Goal: Information Seeking & Learning: Learn about a topic

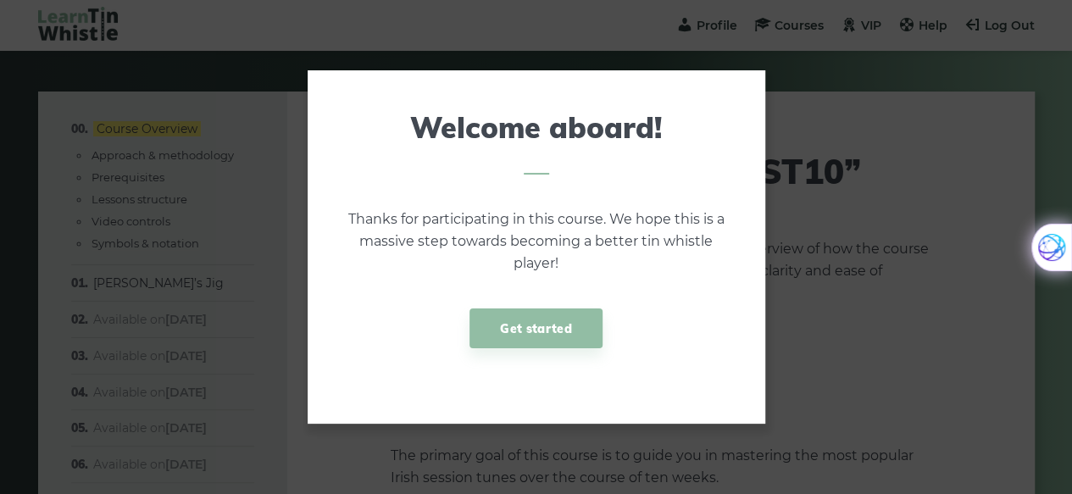
click at [568, 334] on link "Get started" at bounding box center [536, 329] width 132 height 40
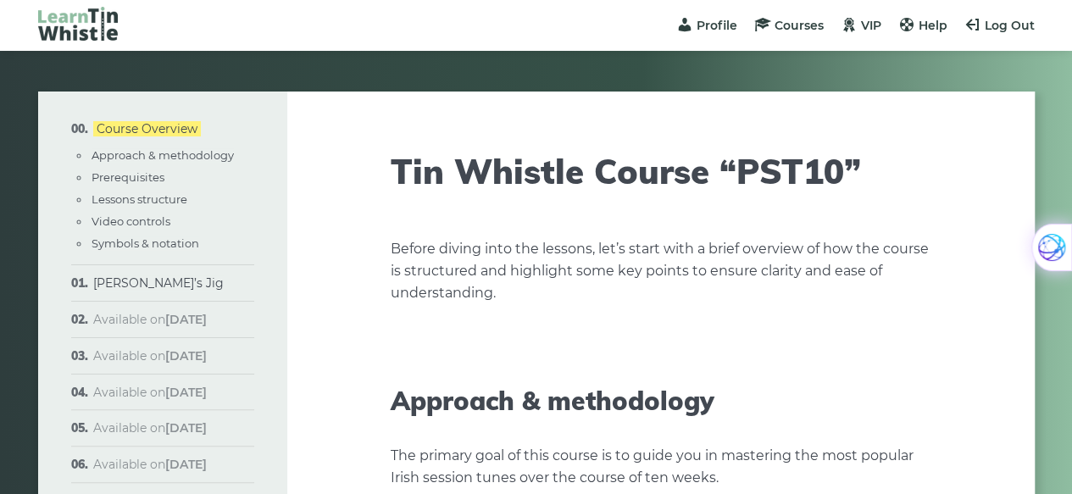
click at [713, 20] on span "Profile" at bounding box center [717, 25] width 41 height 15
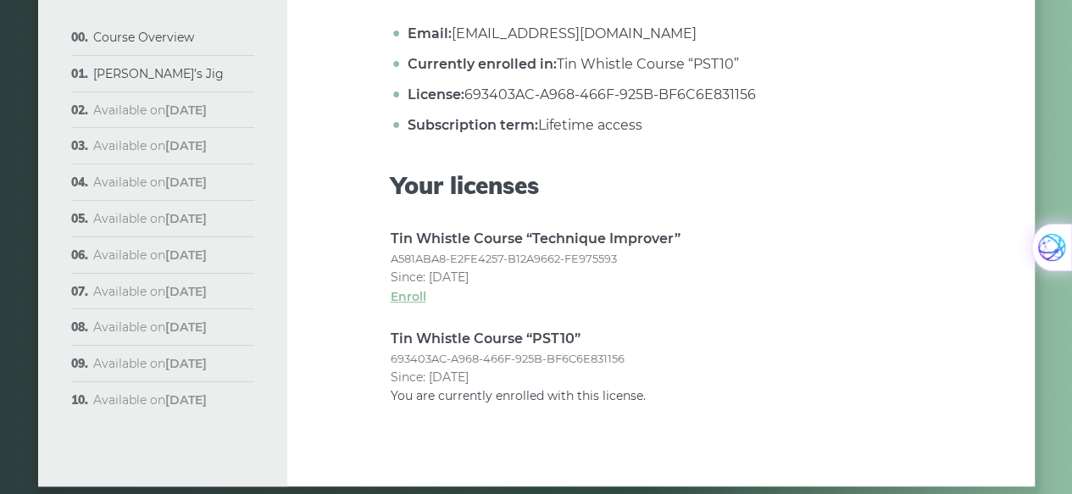
scroll to position [227, 0]
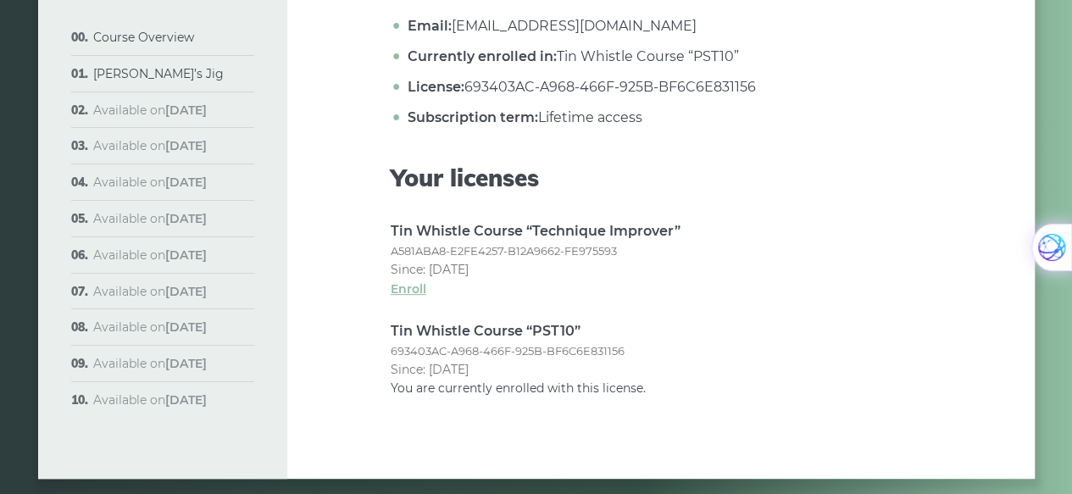
click at [405, 293] on link "Enroll" at bounding box center [661, 289] width 541 height 19
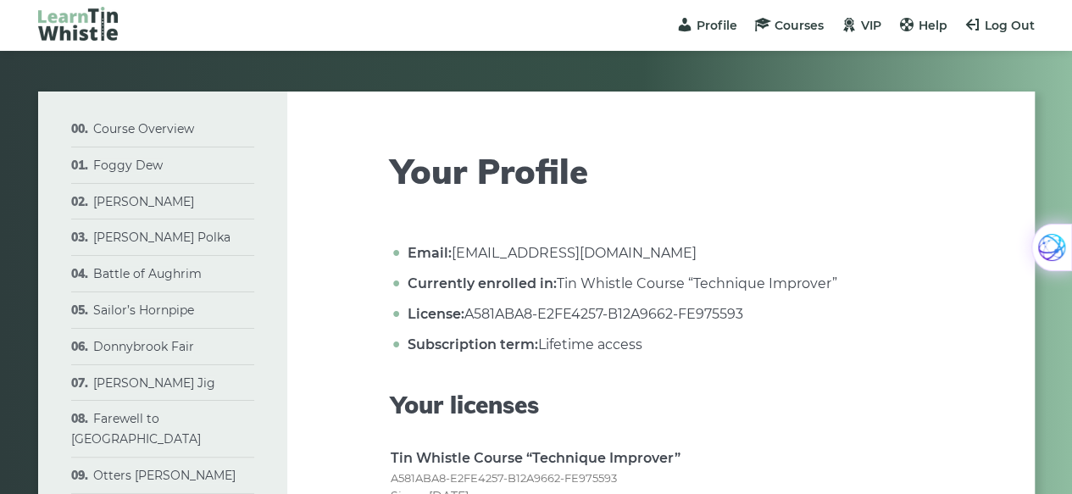
click at [799, 23] on span "Courses" at bounding box center [799, 25] width 49 height 15
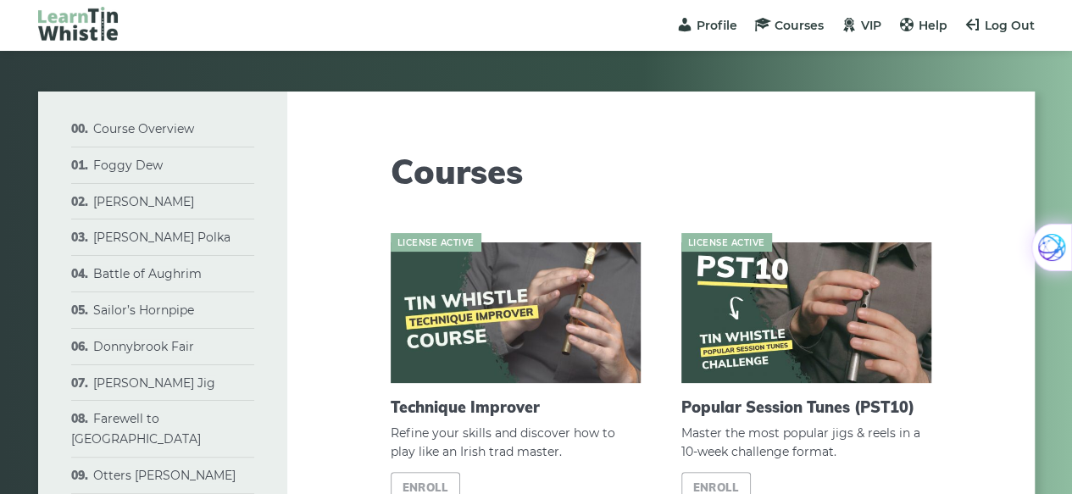
click at [860, 25] on link "VIP" at bounding box center [861, 25] width 41 height 15
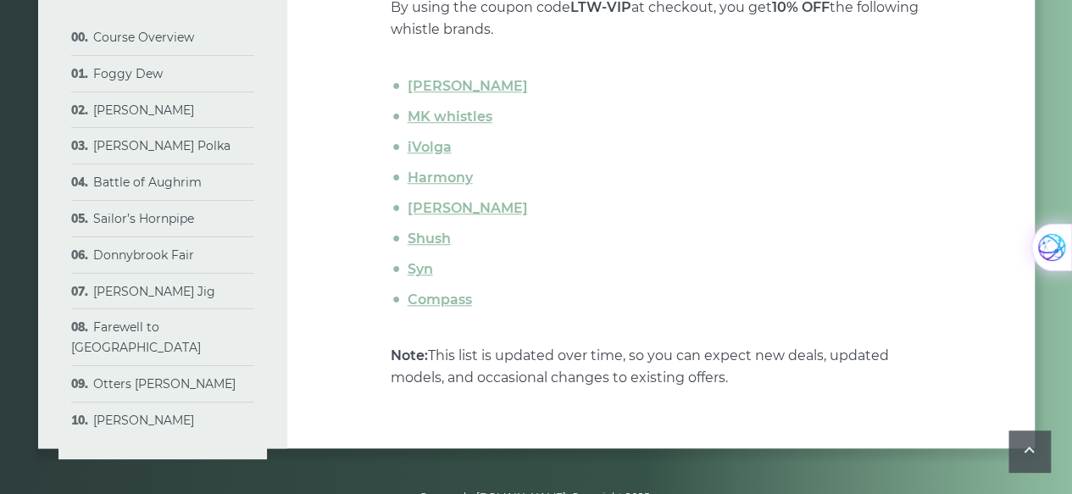
scroll to position [641, 0]
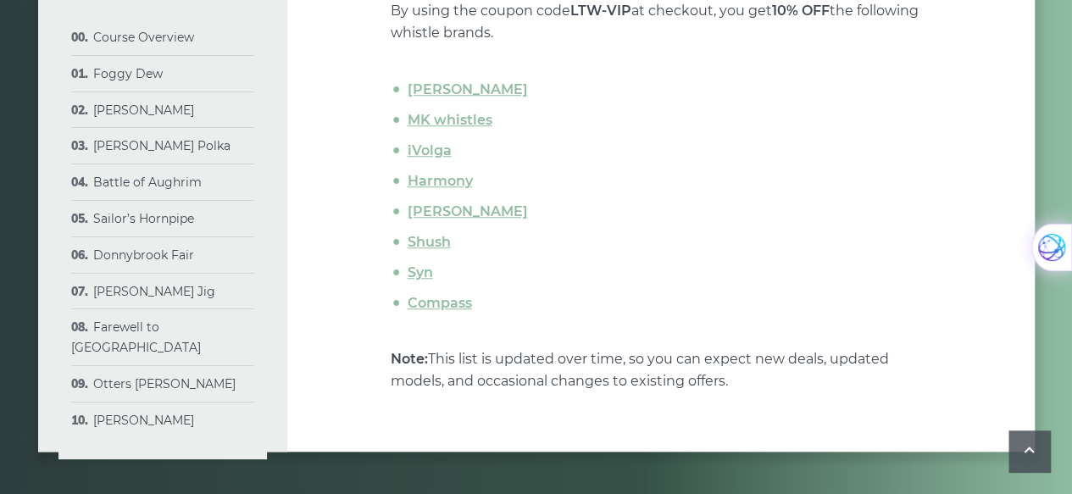
click at [482, 120] on link "MK whistles" at bounding box center [450, 120] width 85 height 16
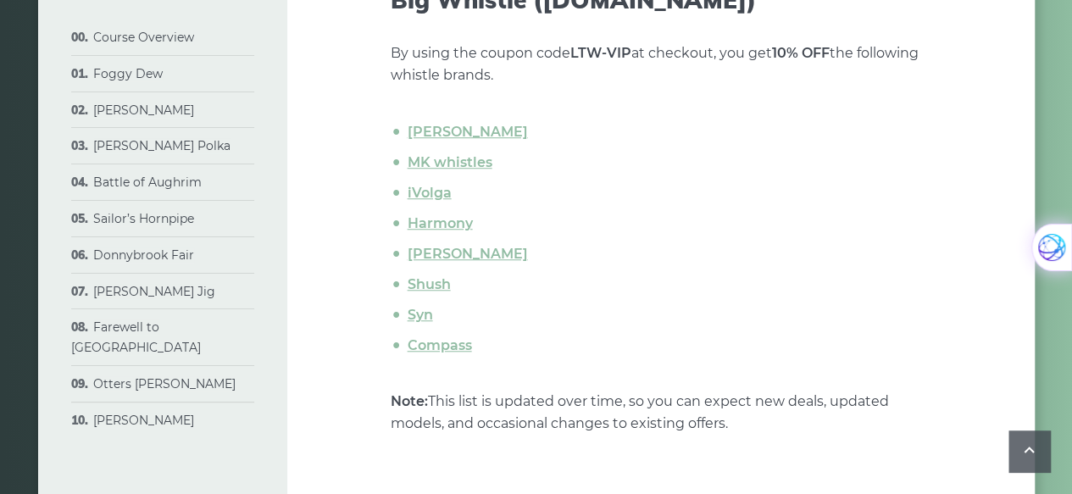
scroll to position [597, 0]
click at [466, 131] on link "Tony Dixon" at bounding box center [468, 133] width 120 height 16
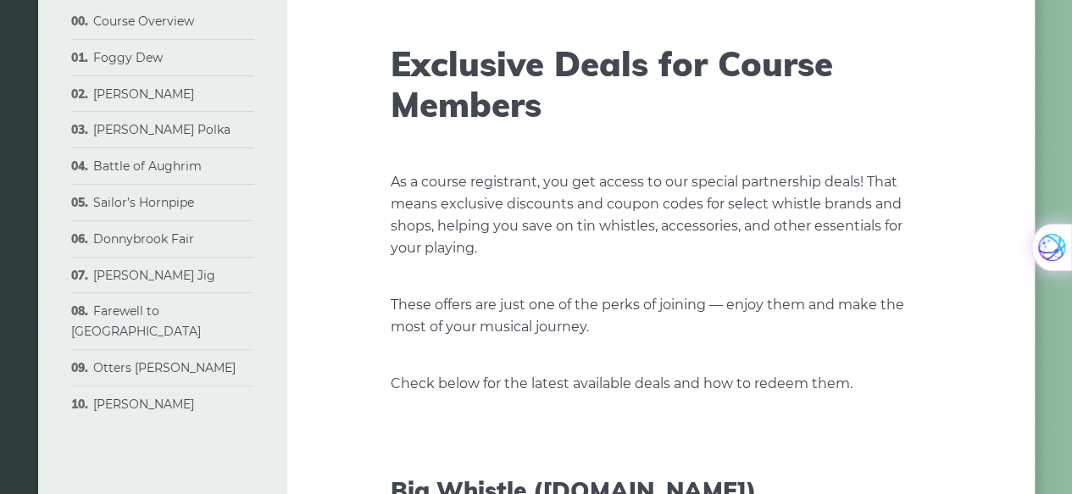
scroll to position [113, 0]
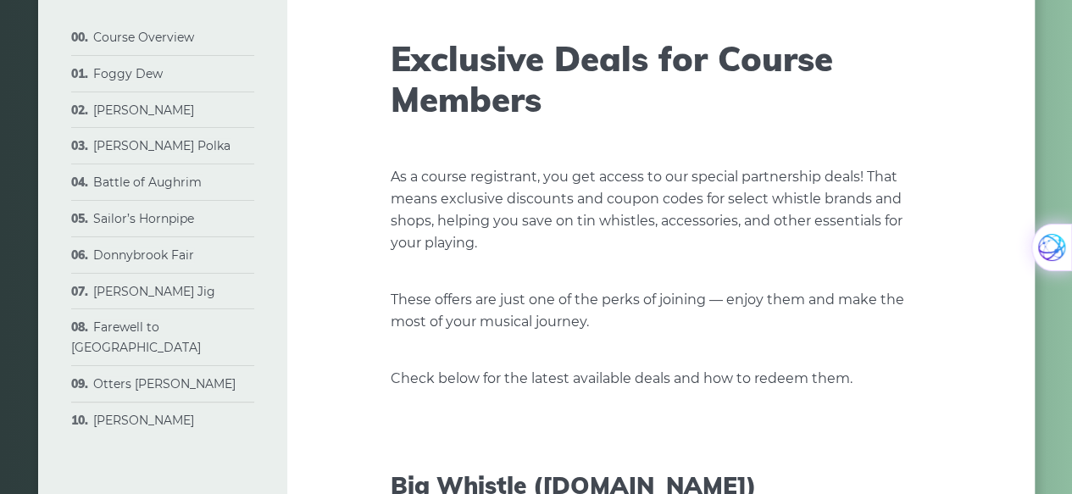
click at [103, 76] on link "Foggy Dew" at bounding box center [128, 73] width 70 height 15
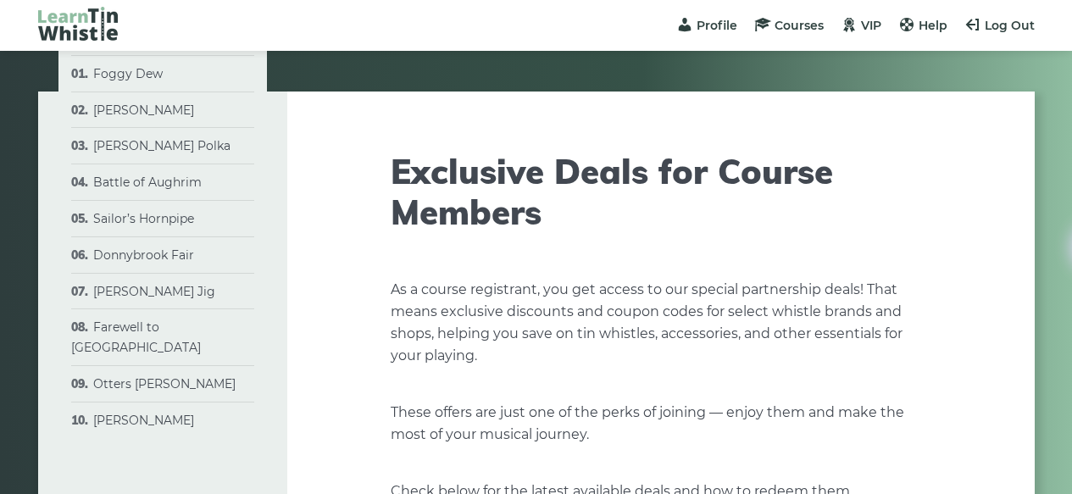
scroll to position [113, 0]
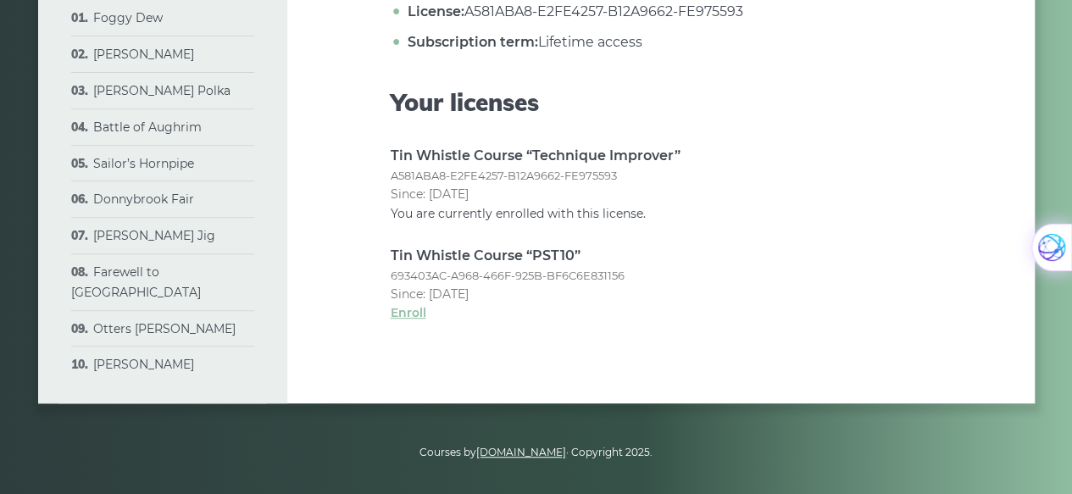
scroll to position [308, 0]
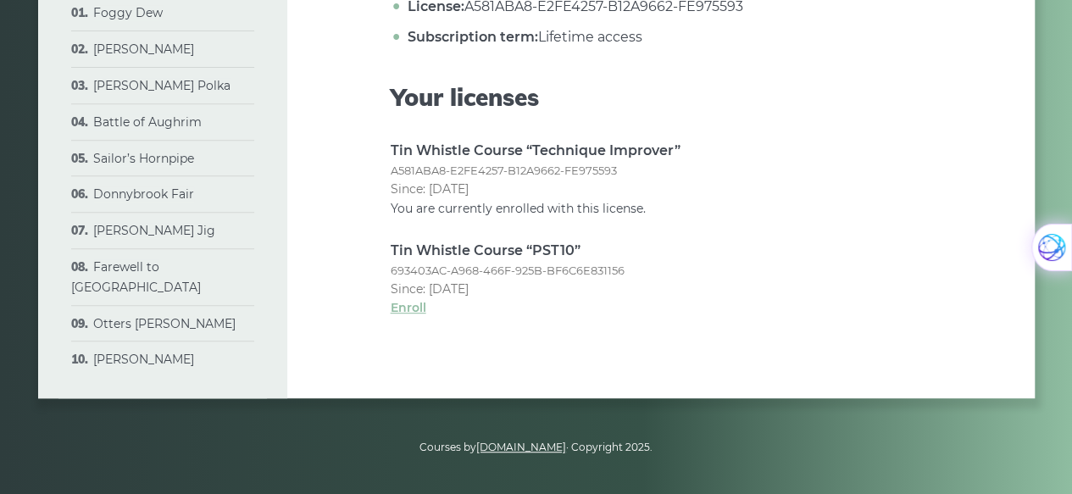
click at [397, 309] on link "Enroll" at bounding box center [661, 307] width 541 height 19
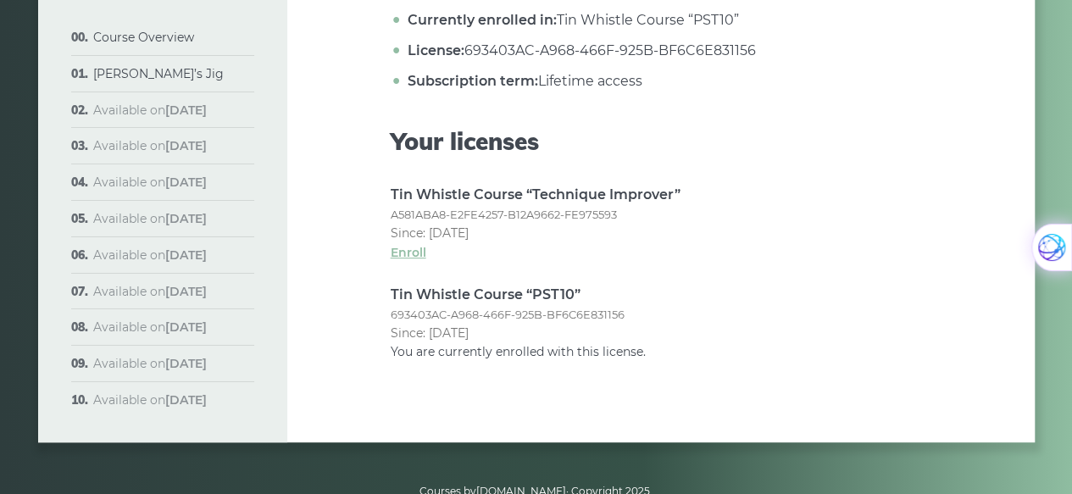
scroll to position [276, 0]
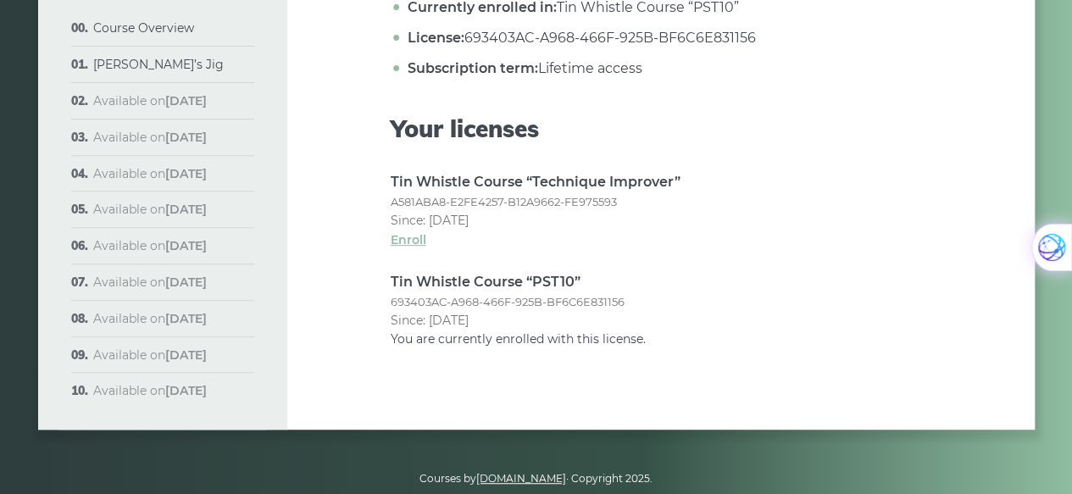
click at [398, 240] on link "Enroll" at bounding box center [661, 240] width 541 height 19
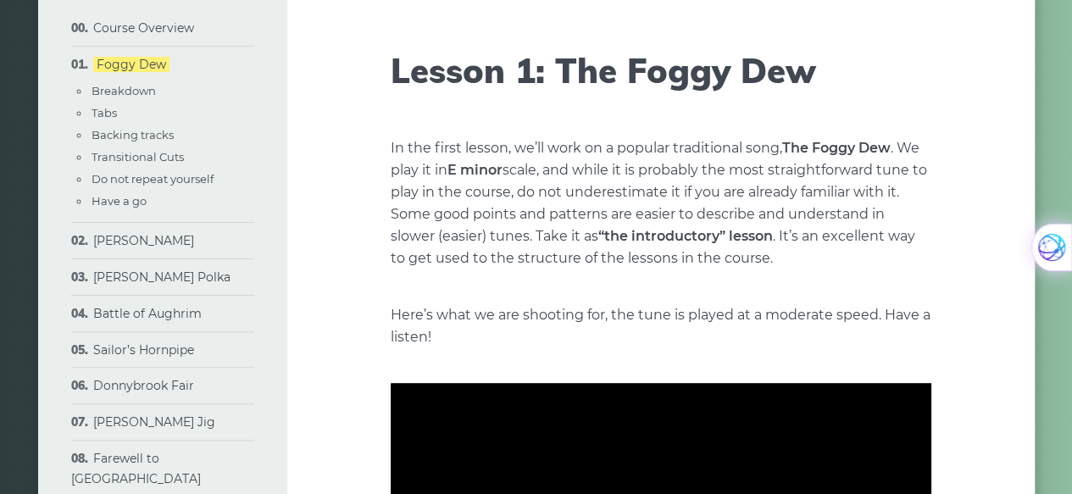
scroll to position [80, 0]
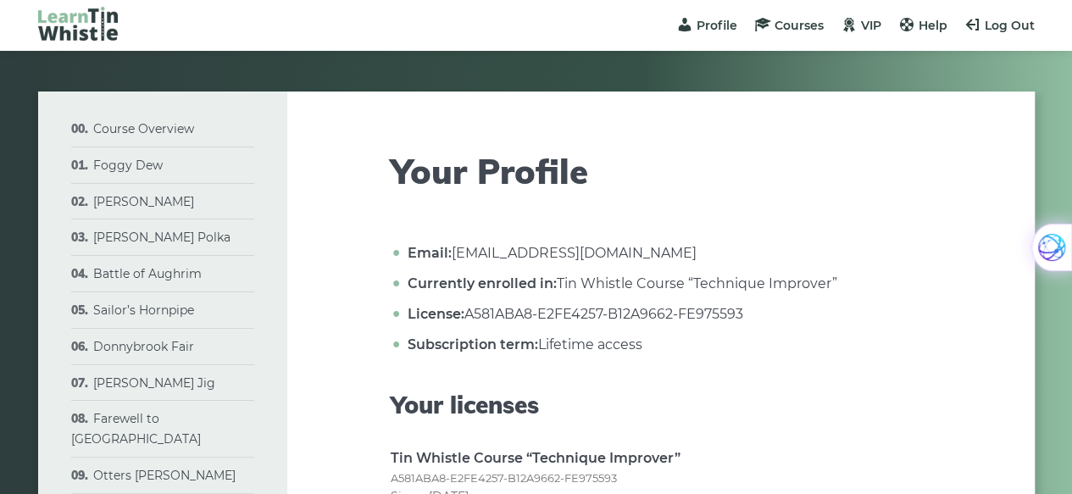
click at [940, 25] on span "Help" at bounding box center [933, 25] width 29 height 15
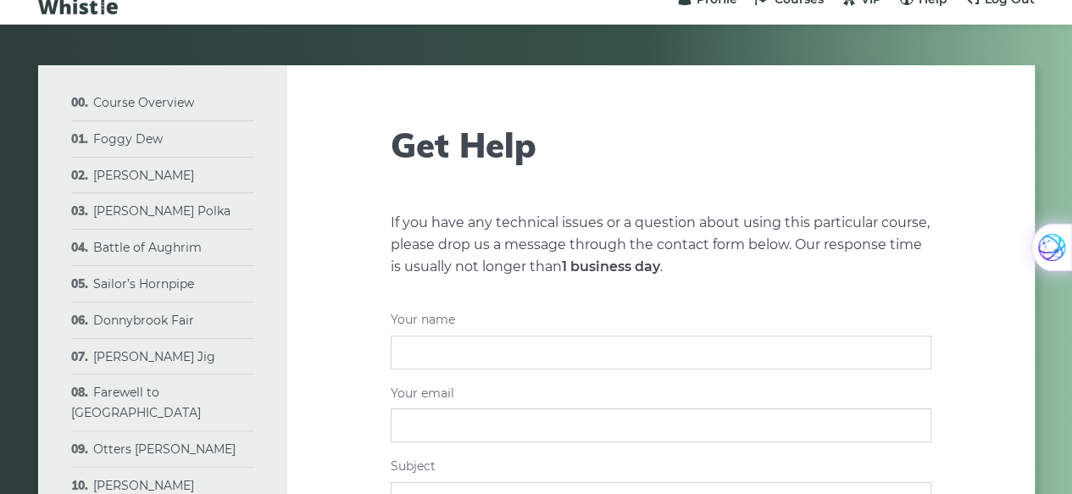
scroll to position [25, 0]
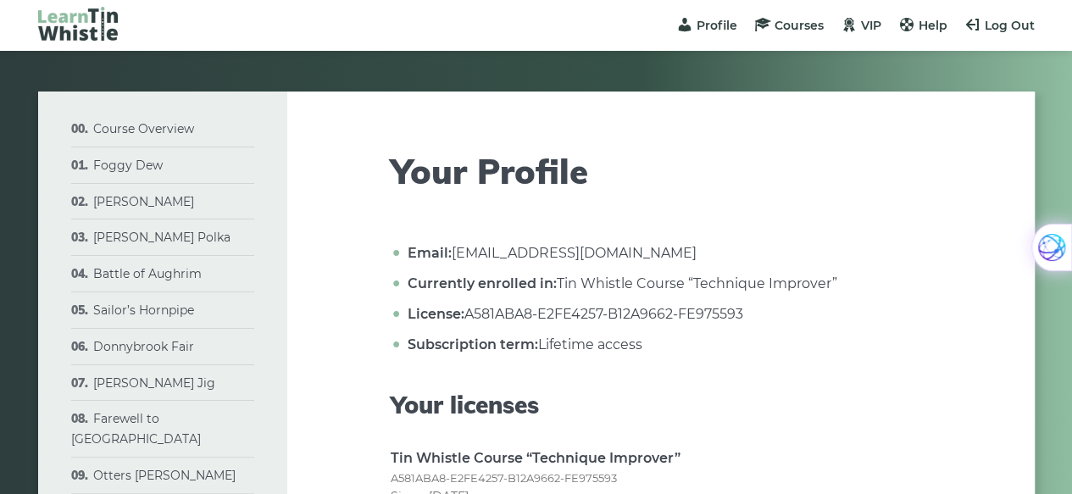
click at [109, 130] on link "Course Overview" at bounding box center [143, 128] width 101 height 15
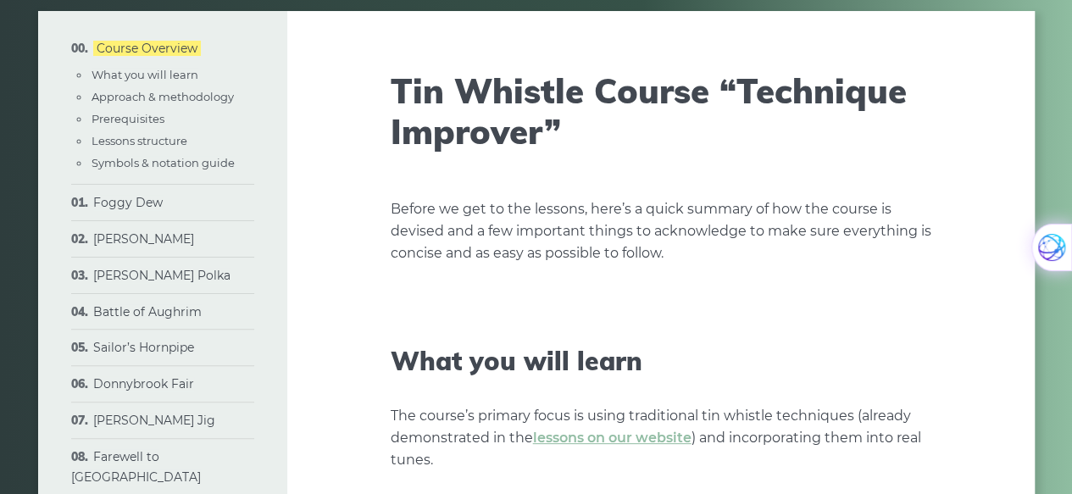
scroll to position [80, 0]
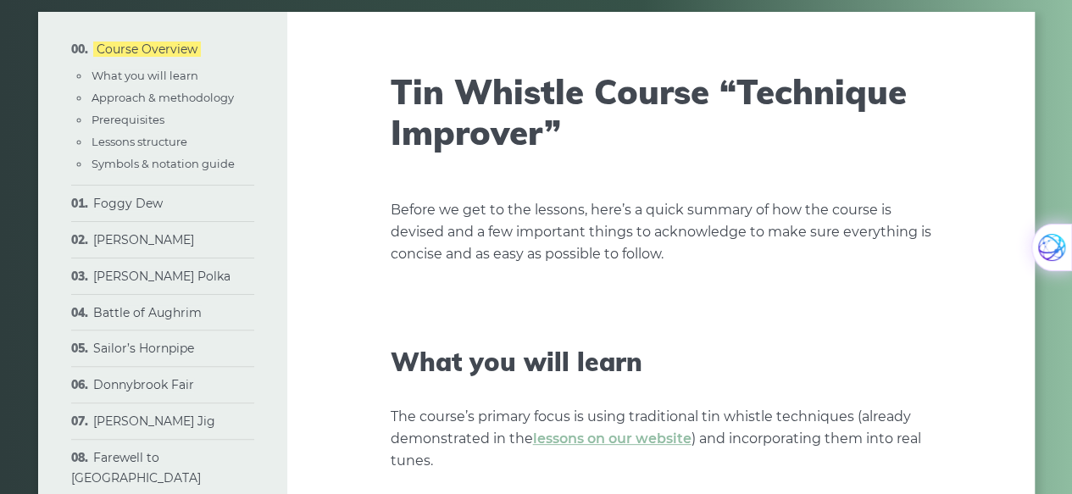
click at [1068, 237] on button at bounding box center [1052, 247] width 41 height 47
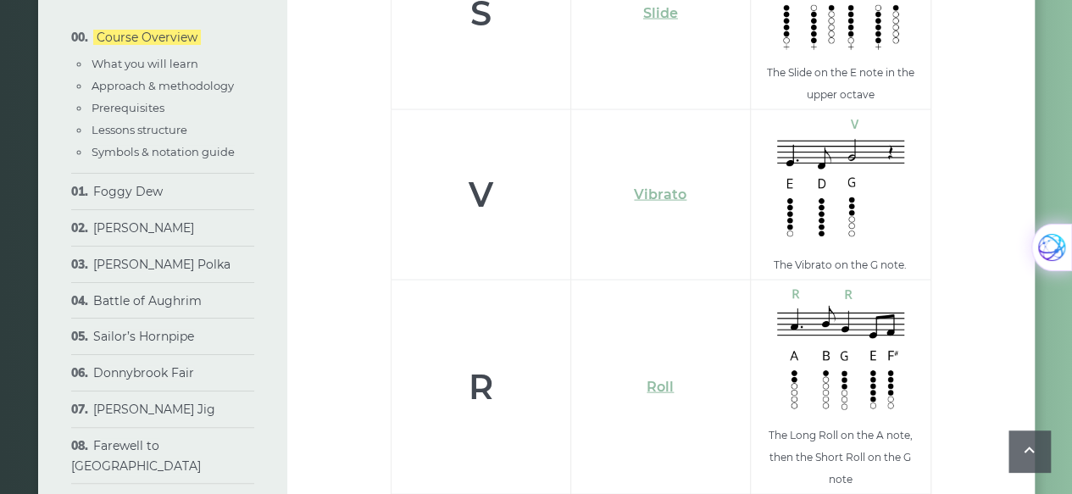
scroll to position [4872, 0]
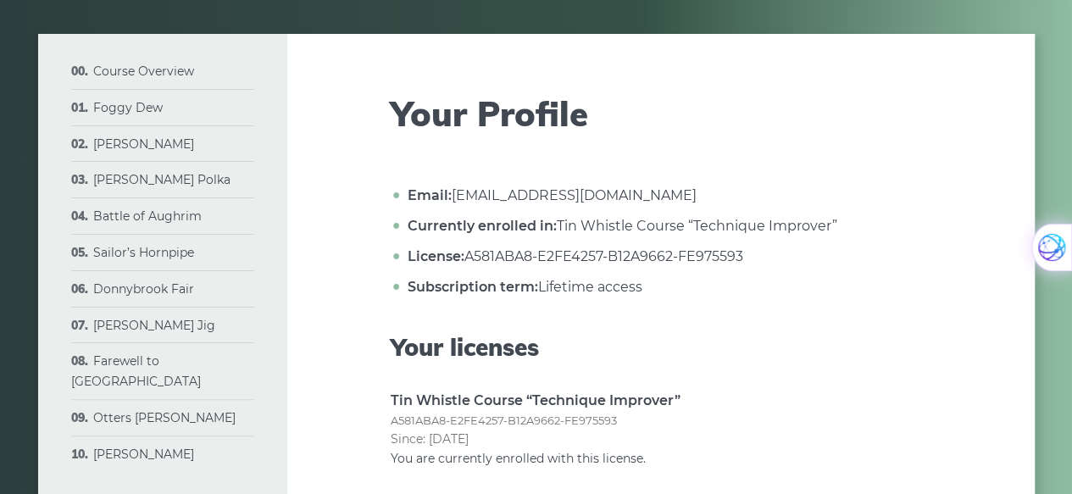
scroll to position [69, 0]
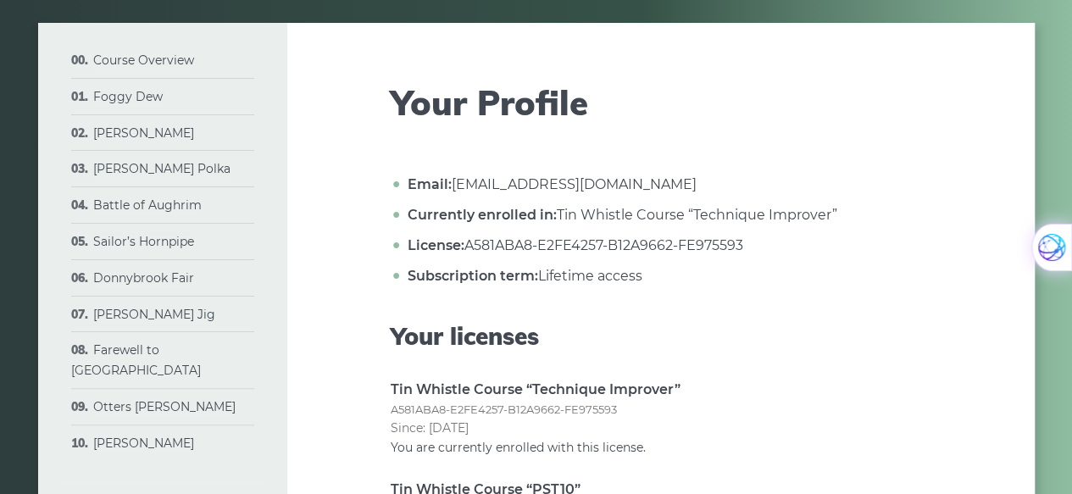
click at [120, 58] on link "Course Overview" at bounding box center [143, 60] width 101 height 15
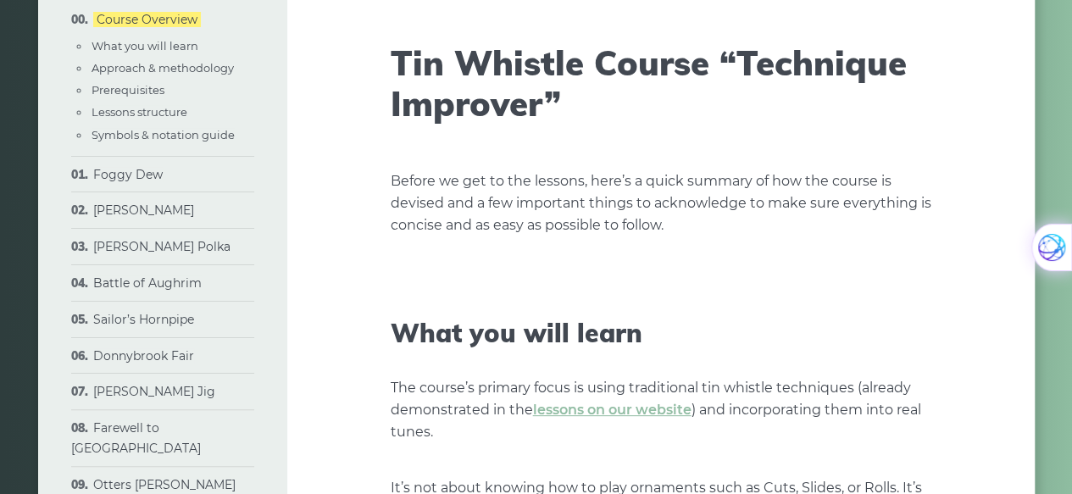
scroll to position [85, 0]
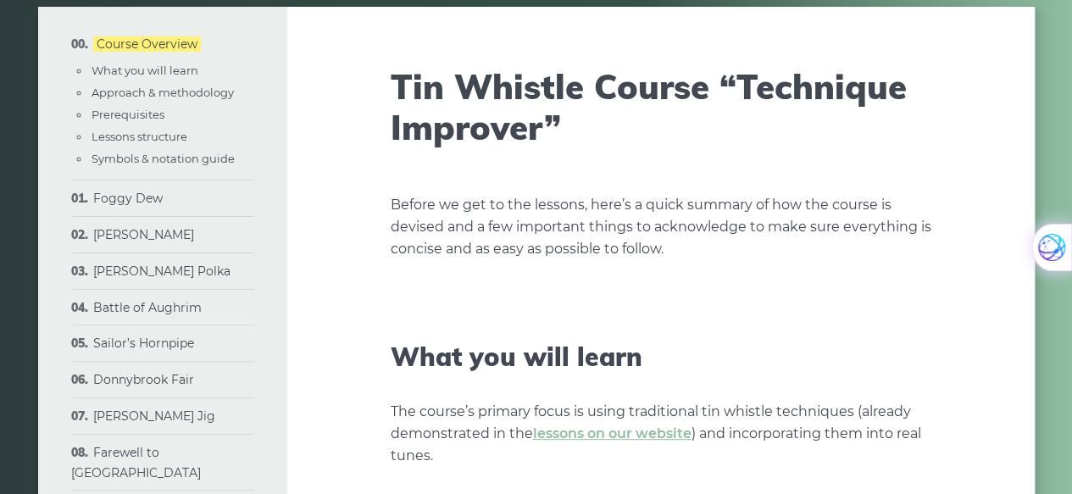
click at [103, 200] on link "Foggy Dew" at bounding box center [128, 198] width 70 height 15
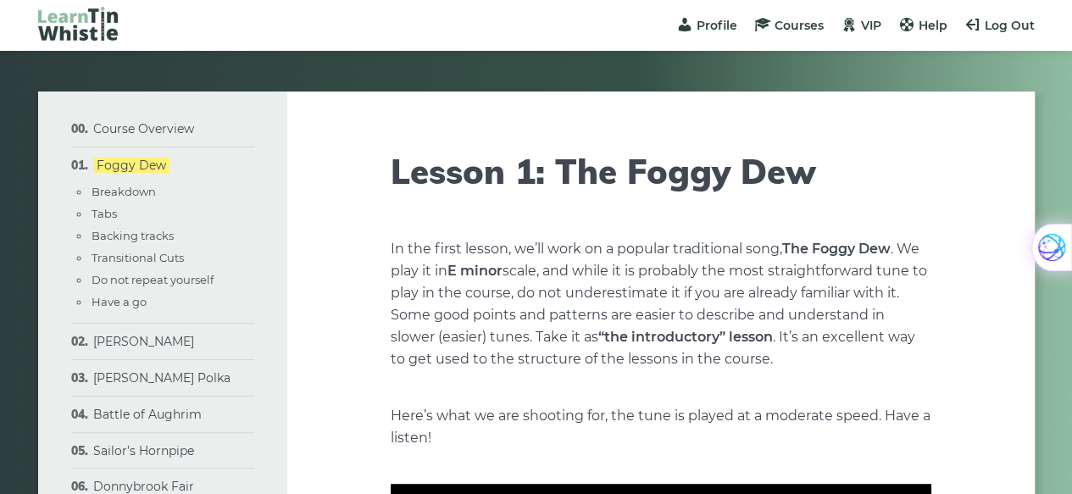
click at [112, 132] on link "Course Overview" at bounding box center [143, 128] width 101 height 15
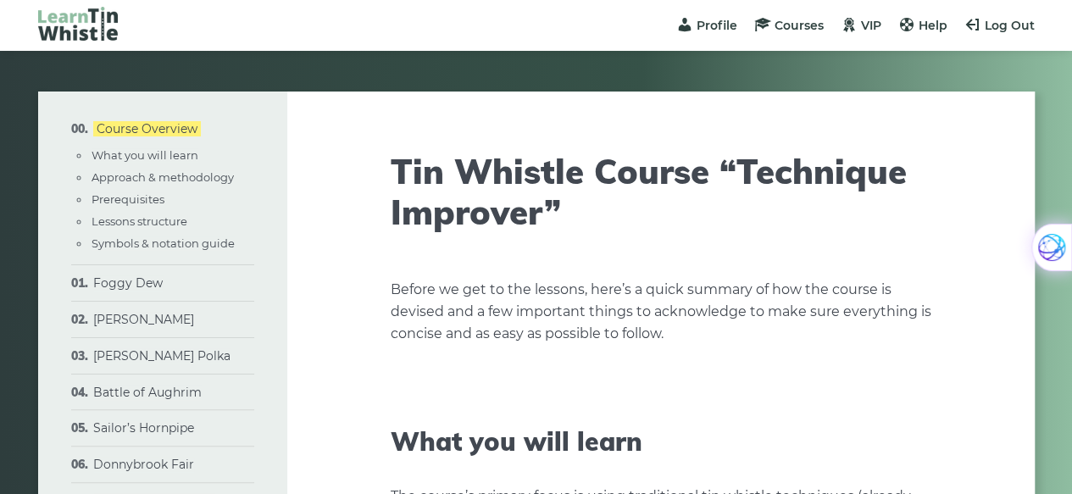
click at [1005, 25] on span "Log Out" at bounding box center [1010, 25] width 50 height 15
